Goal: Task Accomplishment & Management: Use online tool/utility

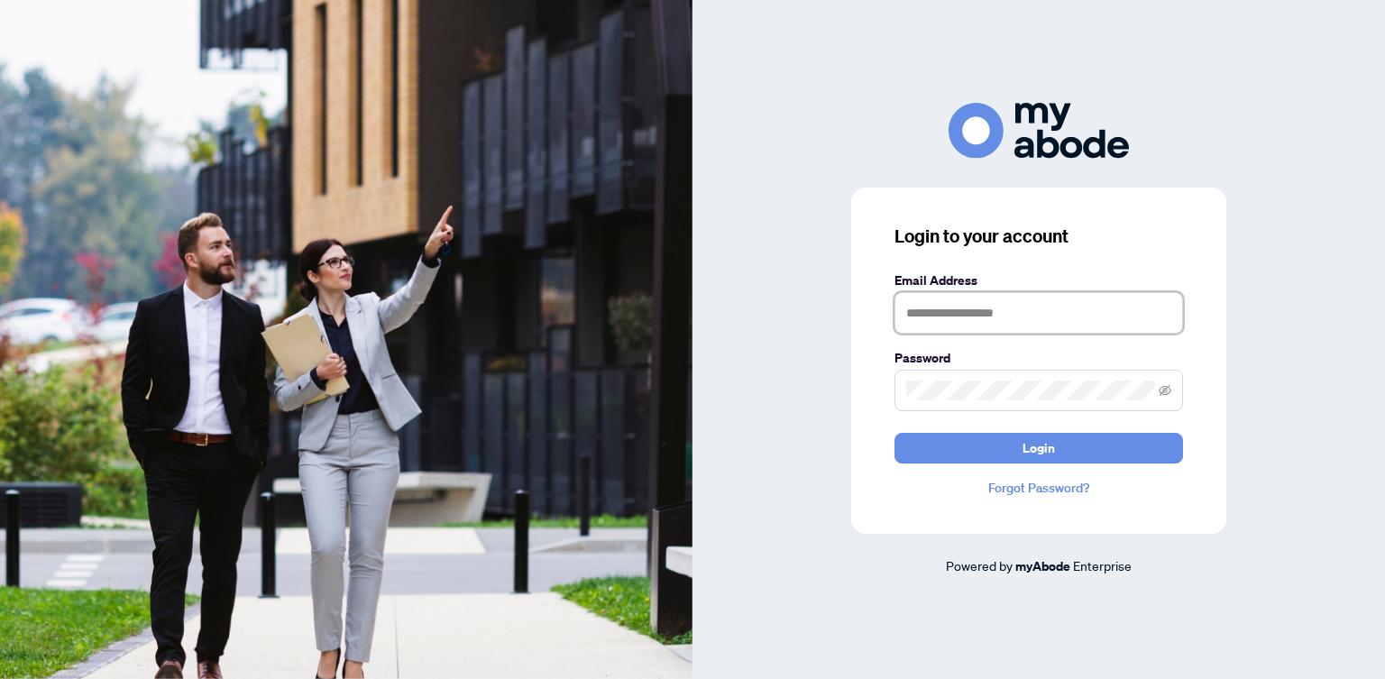
click at [941, 303] on input "text" at bounding box center [1039, 312] width 289 height 41
type input "**********"
click at [895, 433] on button "Login" at bounding box center [1039, 448] width 289 height 31
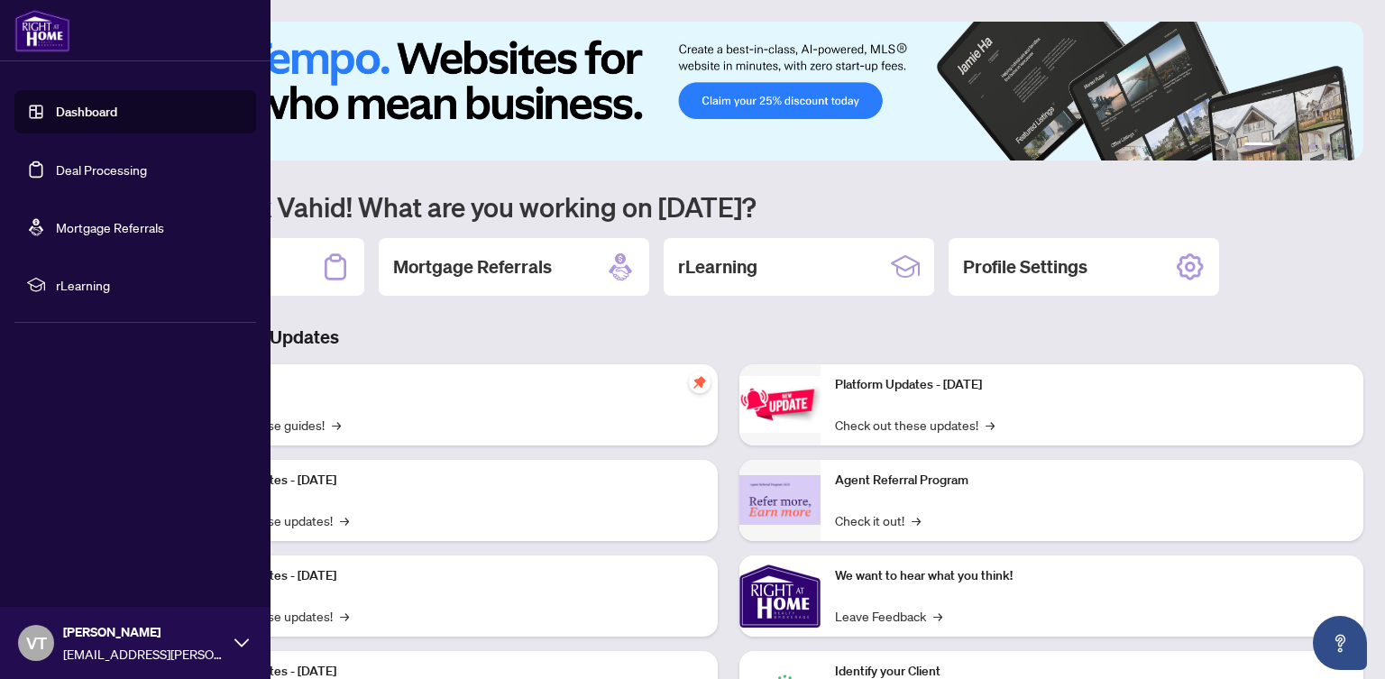
click at [56, 170] on link "Deal Processing" at bounding box center [101, 169] width 91 height 16
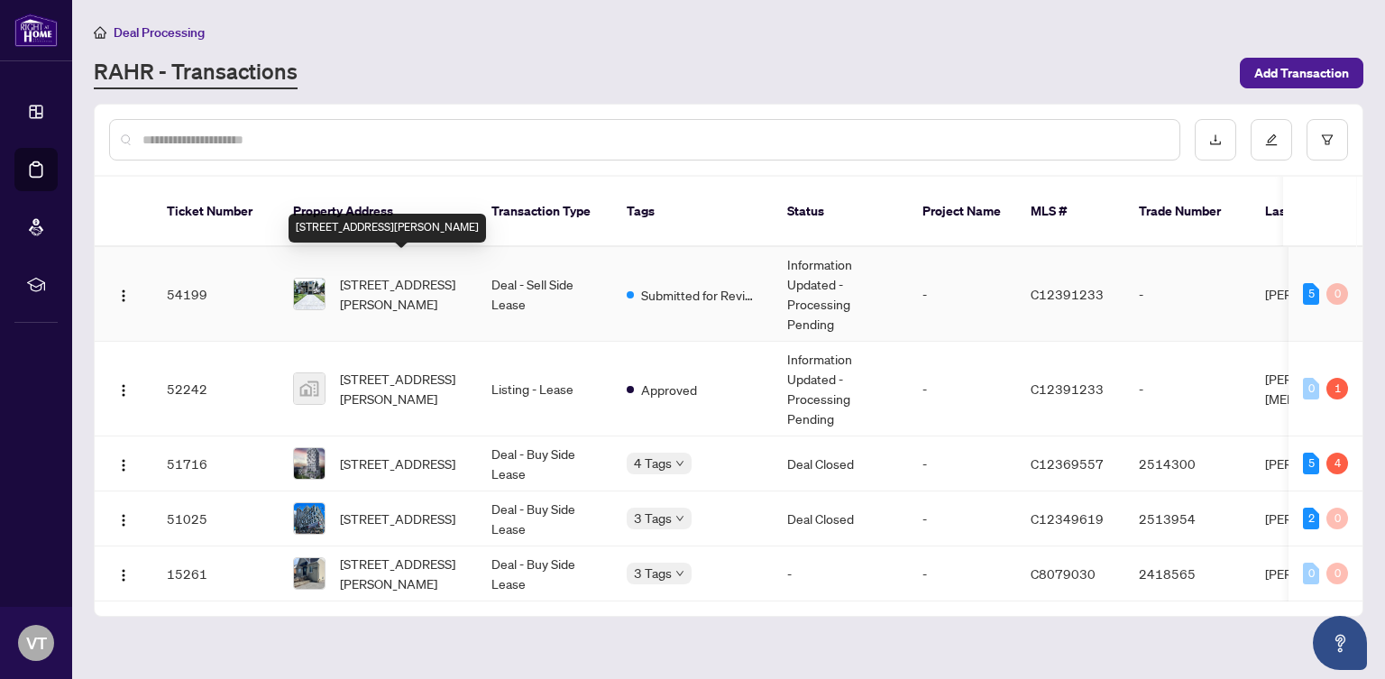
click at [364, 274] on span "41 Sharron Dr, Toronto, Ontario M4G 2A7, Canada" at bounding box center [401, 294] width 123 height 40
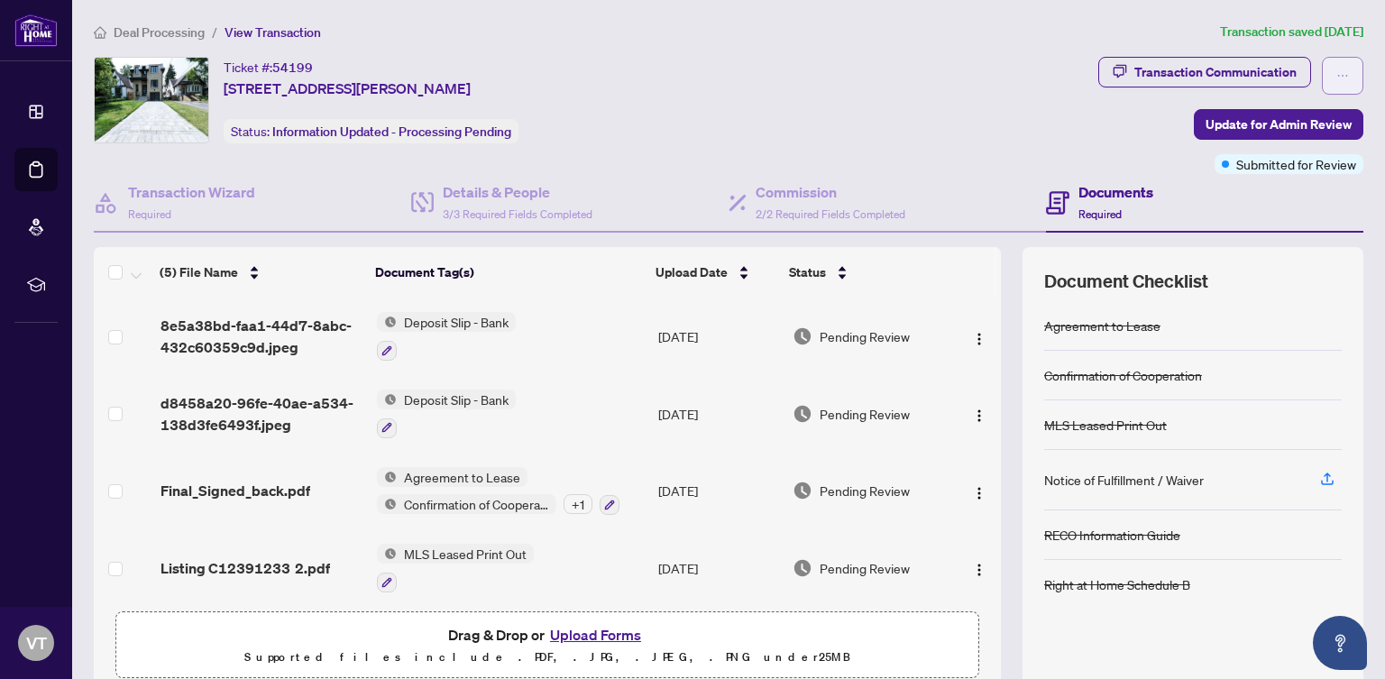
click at [1341, 78] on icon "ellipsis" at bounding box center [1342, 75] width 13 height 13
click at [885, 115] on div "Ticket #: 54199 41 Sharron Dr, Toronto, Ontario M4G 2A7, Canada Status: Informa…" at bounding box center [592, 100] width 997 height 87
click at [972, 335] on img "button" at bounding box center [979, 339] width 14 height 14
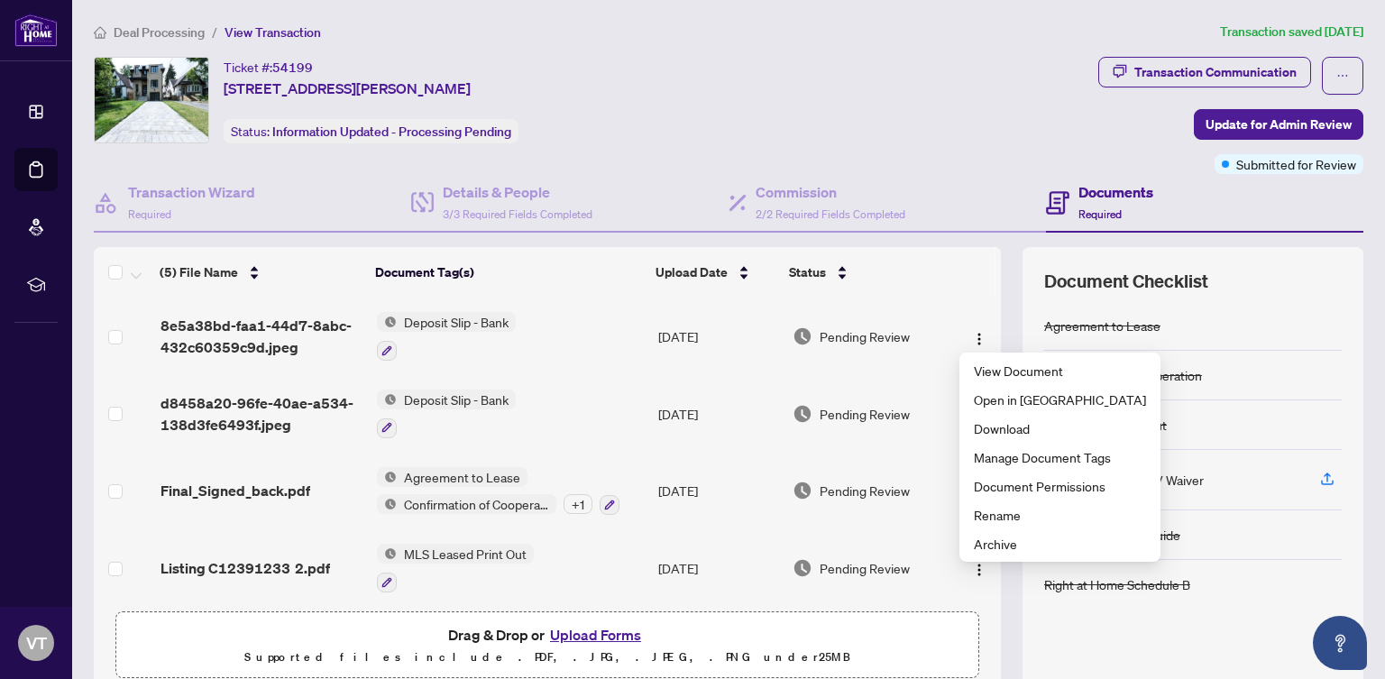
click at [948, 144] on div "Ticket #: 54199 41 Sharron Dr, Toronto, Ontario M4G 2A7, Canada Status: Informa…" at bounding box center [592, 115] width 1005 height 117
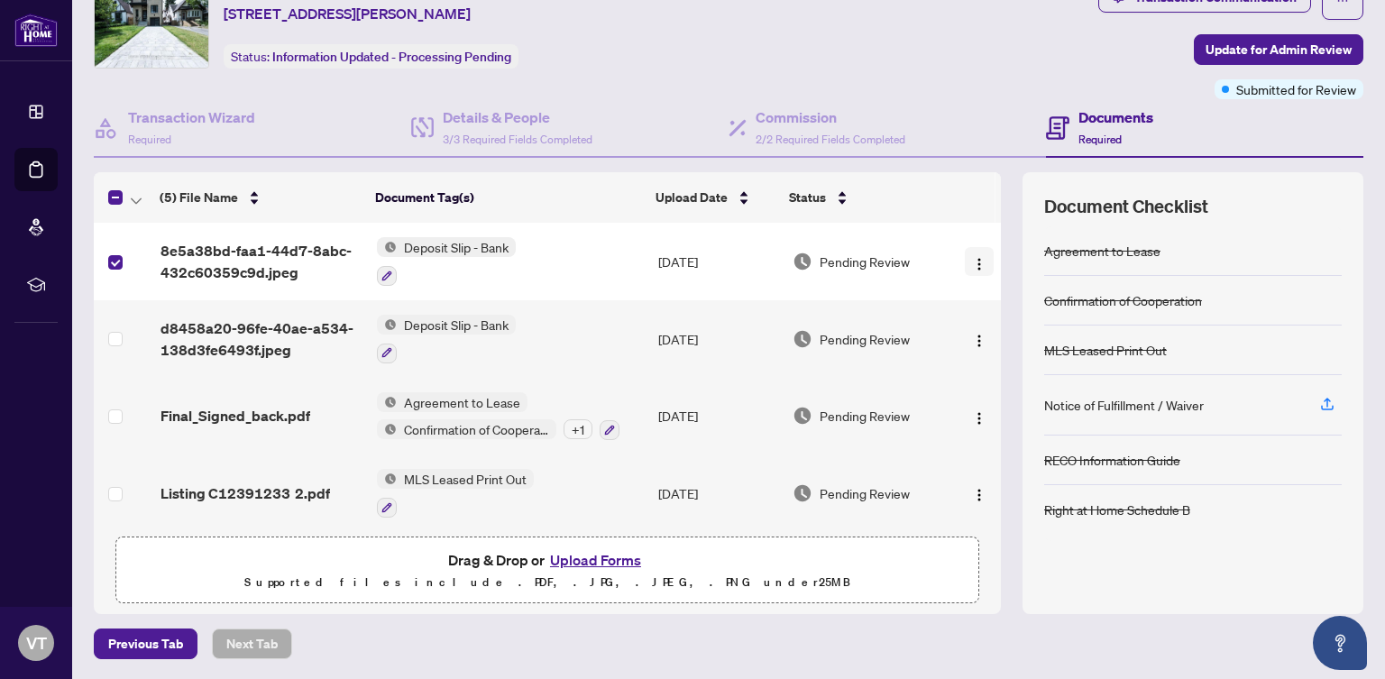
click at [973, 258] on img "button" at bounding box center [979, 264] width 14 height 14
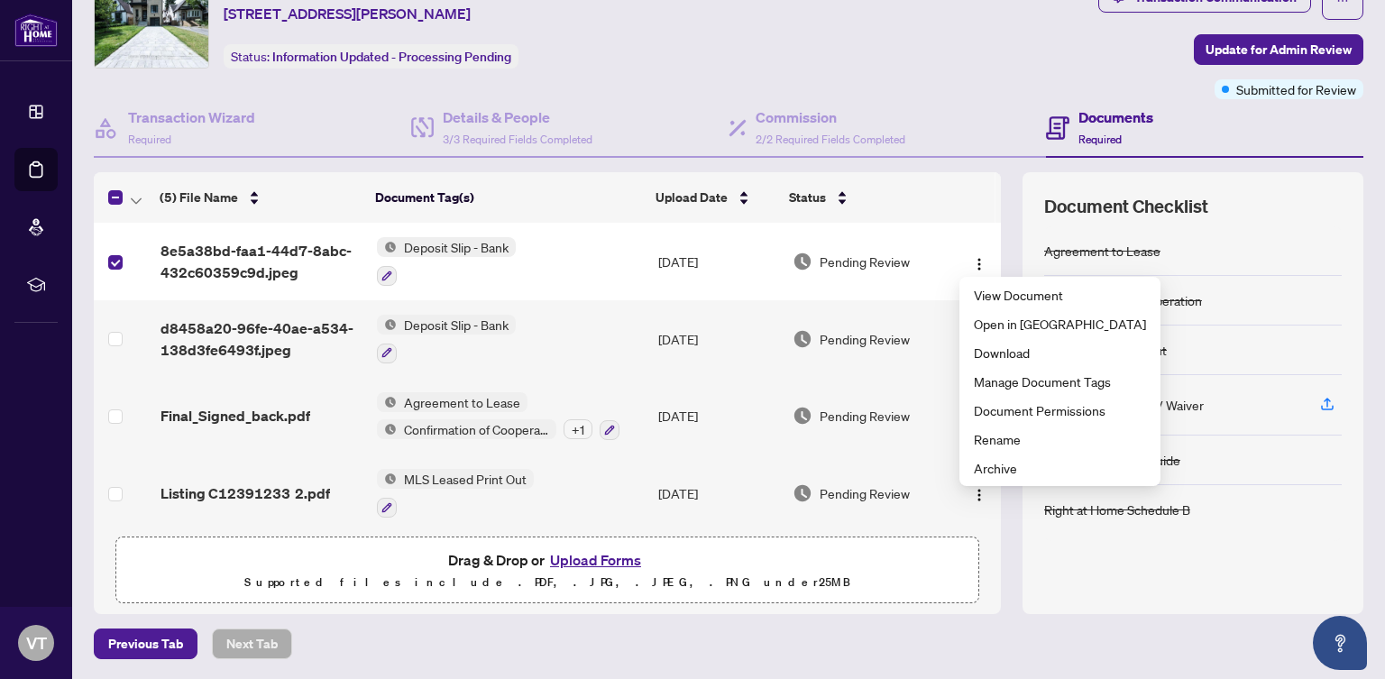
click at [914, 77] on div "Ticket #: 54199 41 Sharron Dr, Toronto, Ontario M4G 2A7, Canada Status: Informa…" at bounding box center [592, 40] width 1005 height 117
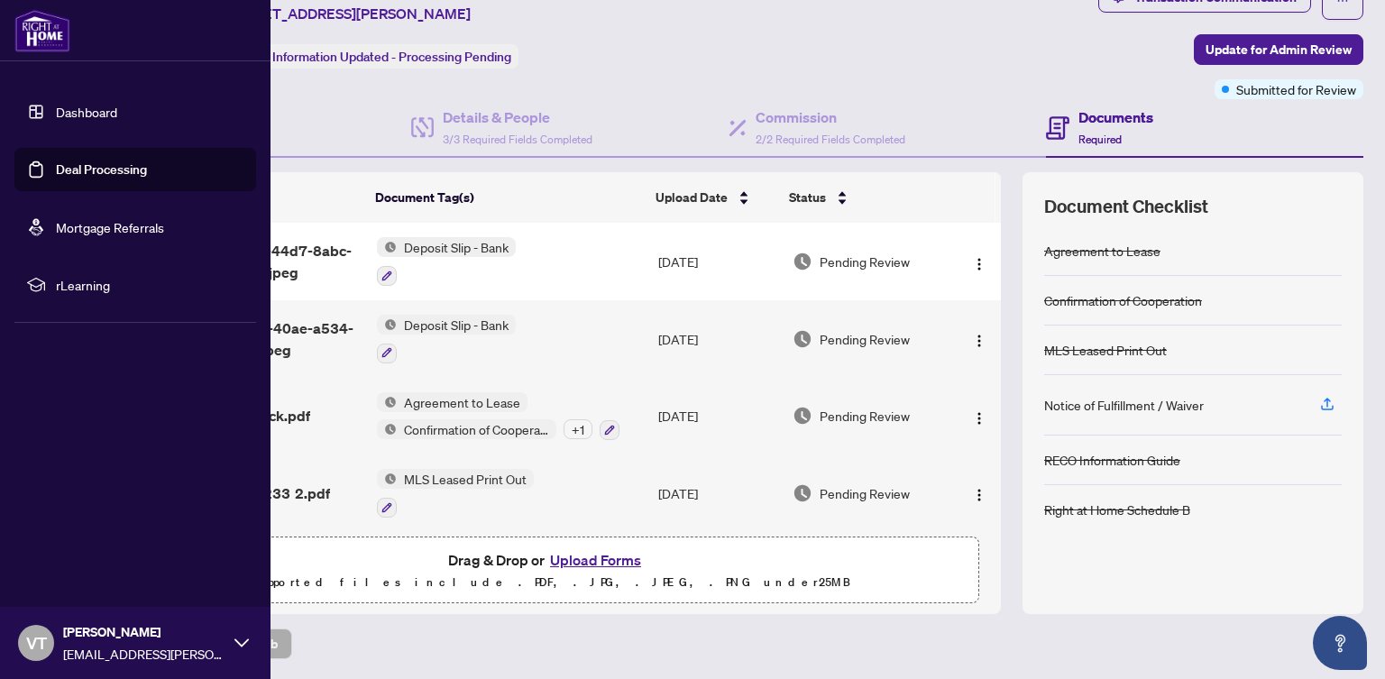
click at [68, 108] on link "Dashboard" at bounding box center [86, 112] width 61 height 16
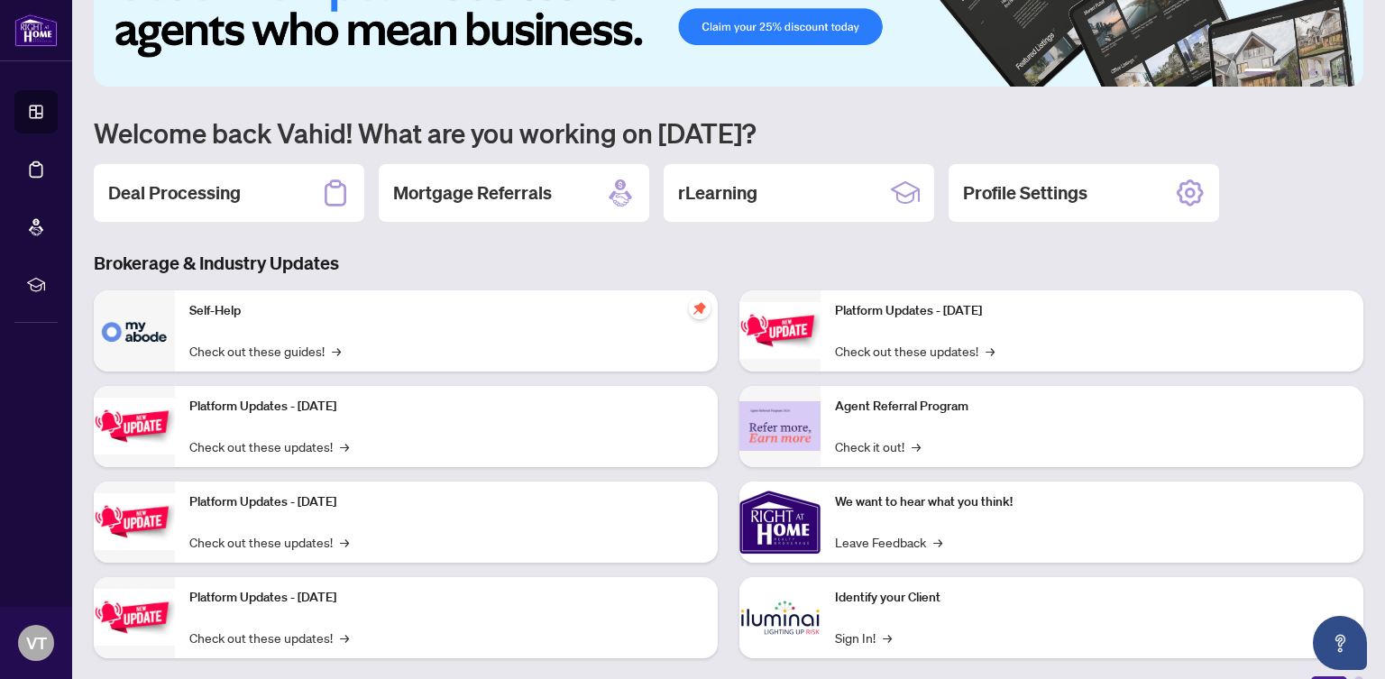
scroll to position [101, 0]
